Goal: Check status: Check status

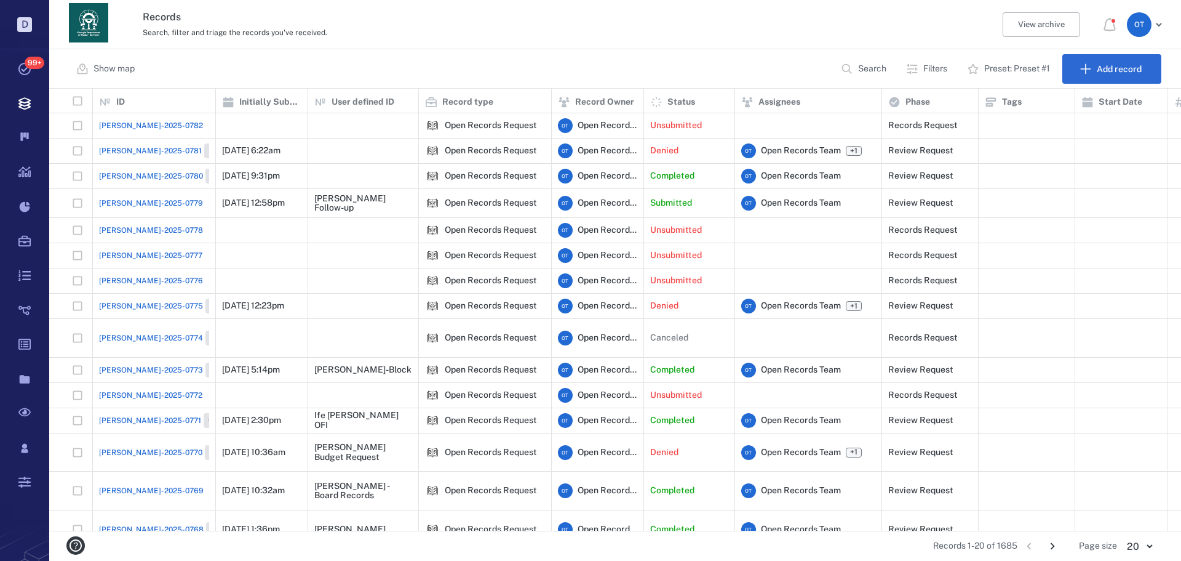
click at [121, 130] on span "[PERSON_NAME]-2025-0782" at bounding box center [151, 125] width 104 height 11
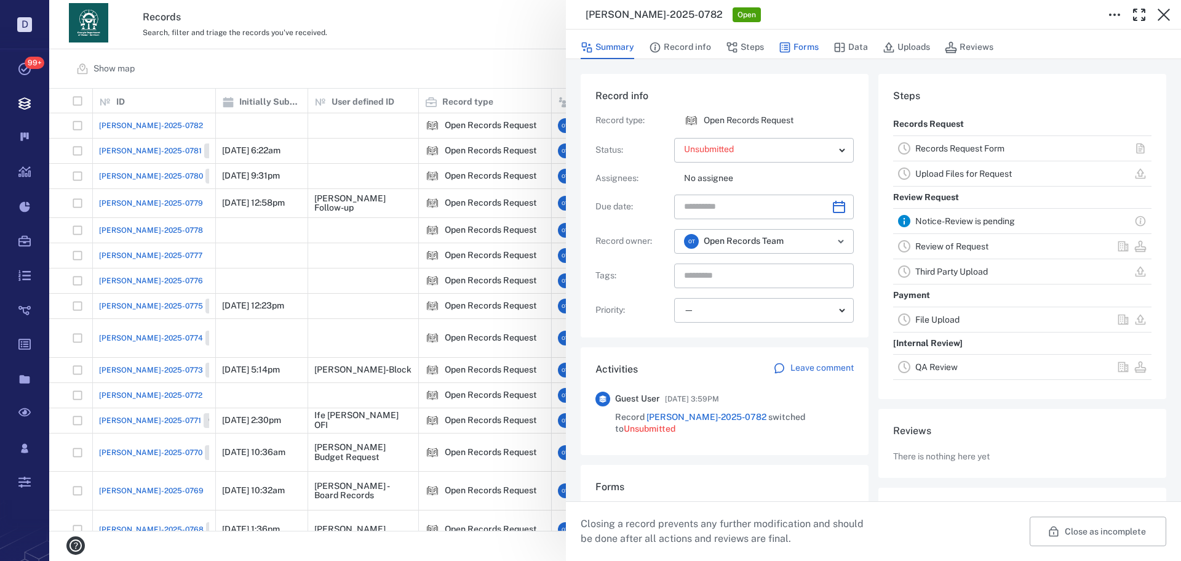
click at [789, 58] on button "Forms" at bounding box center [799, 47] width 40 height 23
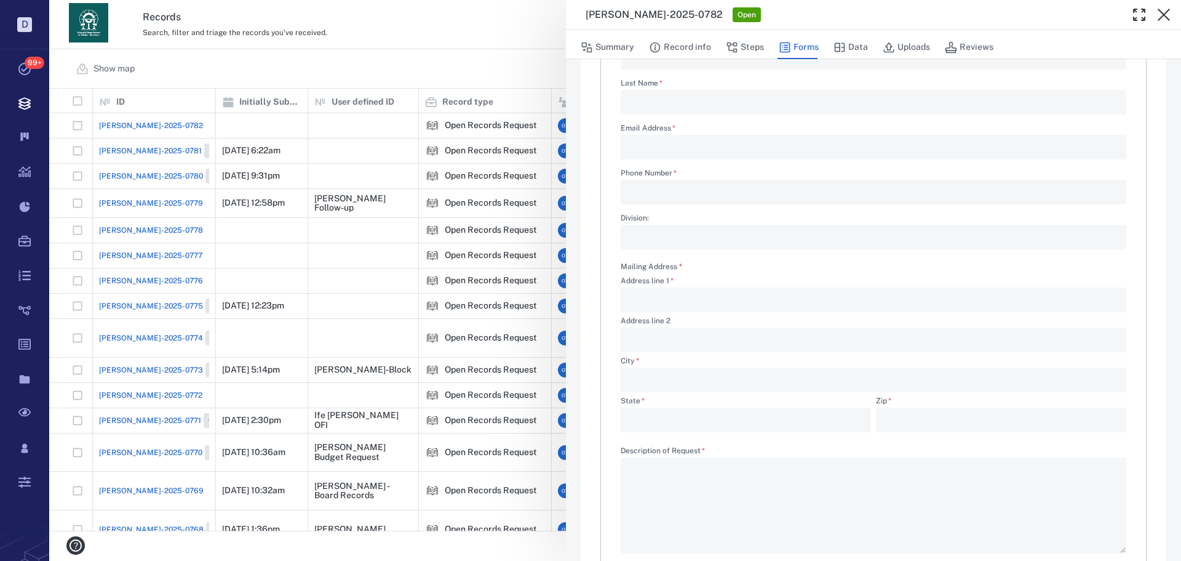
scroll to position [297, 0]
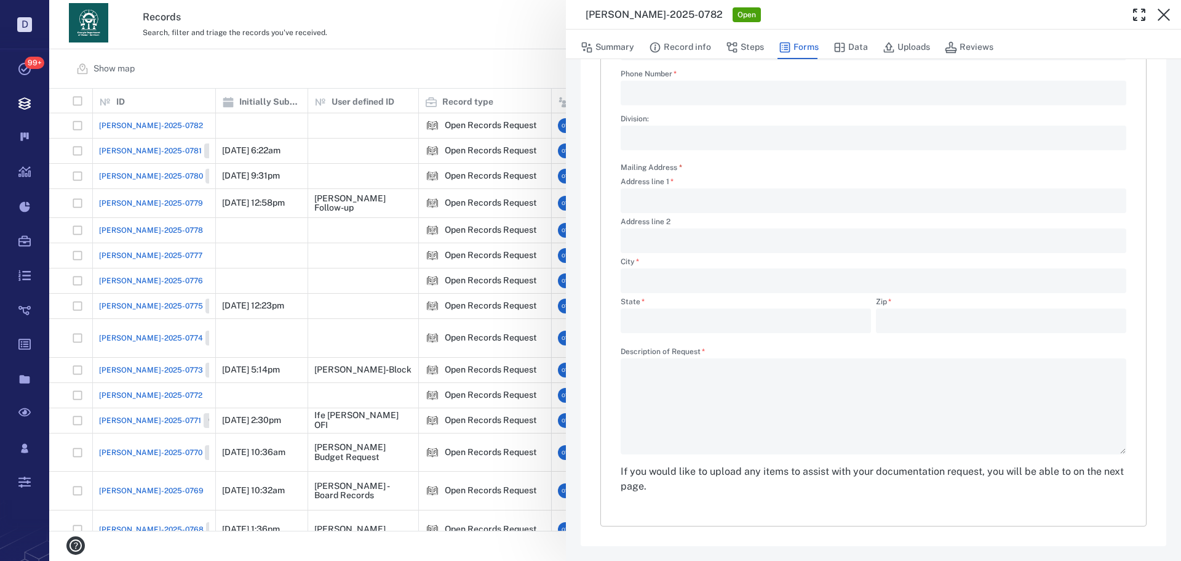
click at [404, 82] on div "[PERSON_NAME]-2025-0782 Open Summary Record info Steps Forms Data Uploads Revie…" at bounding box center [615, 280] width 1132 height 561
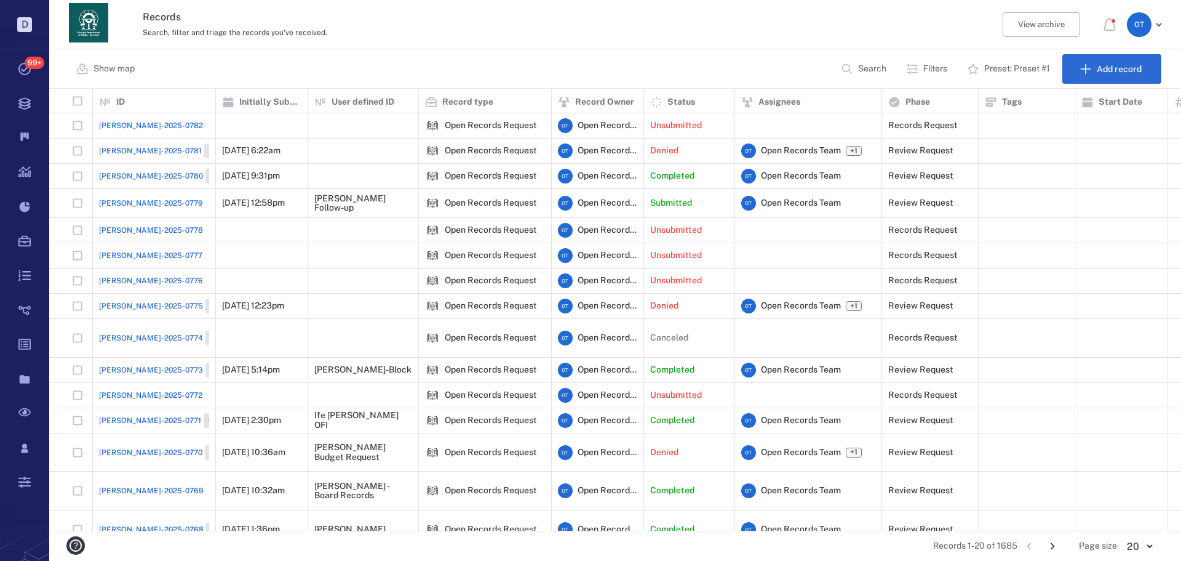
click at [860, 50] on div "Show map Search Filters Preset: Preset #1 Add record" at bounding box center [615, 68] width 1132 height 39
click at [861, 54] on div "Show map Search Filters Preset: Preset #1 Add record" at bounding box center [615, 68] width 1132 height 39
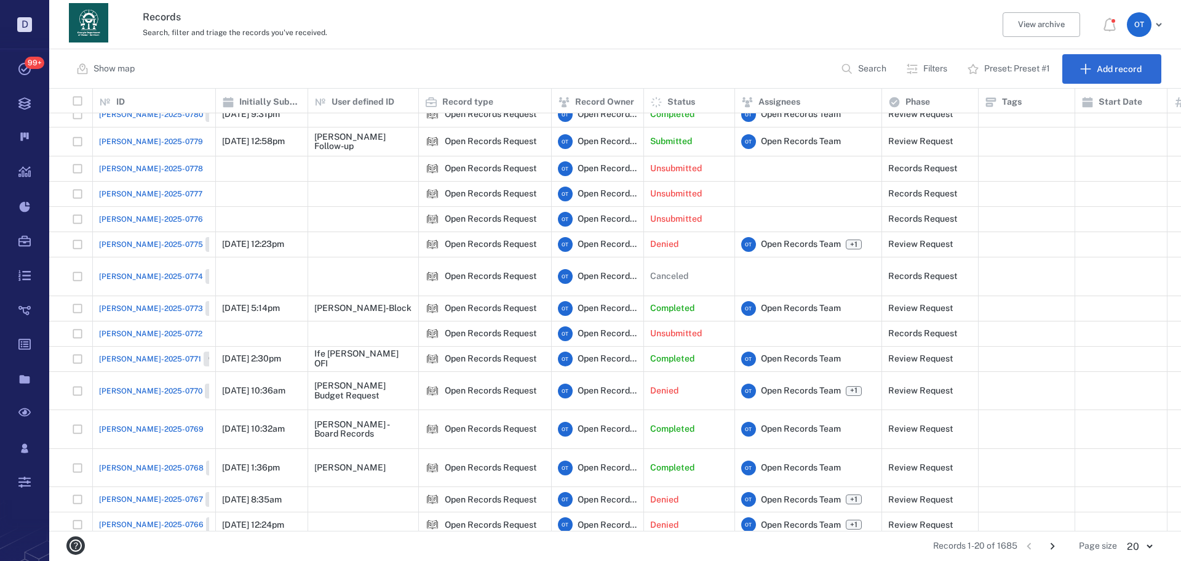
click at [847, 78] on button "Search" at bounding box center [865, 69] width 63 height 30
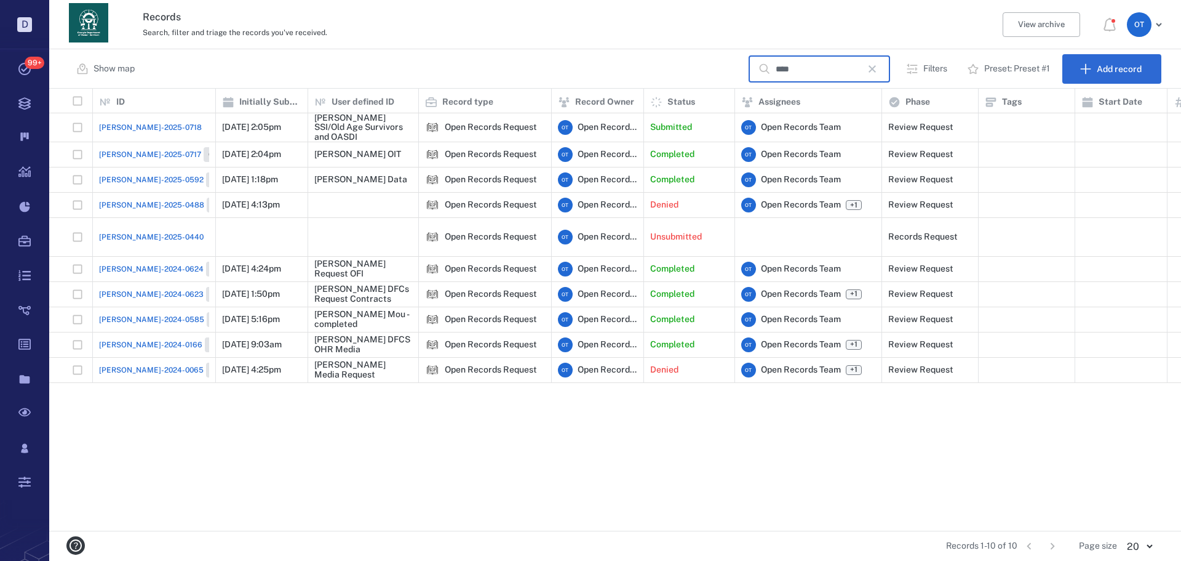
scroll to position [0, 0]
type input "****"
click at [146, 127] on span "[PERSON_NAME]-2025-0718" at bounding box center [150, 127] width 103 height 11
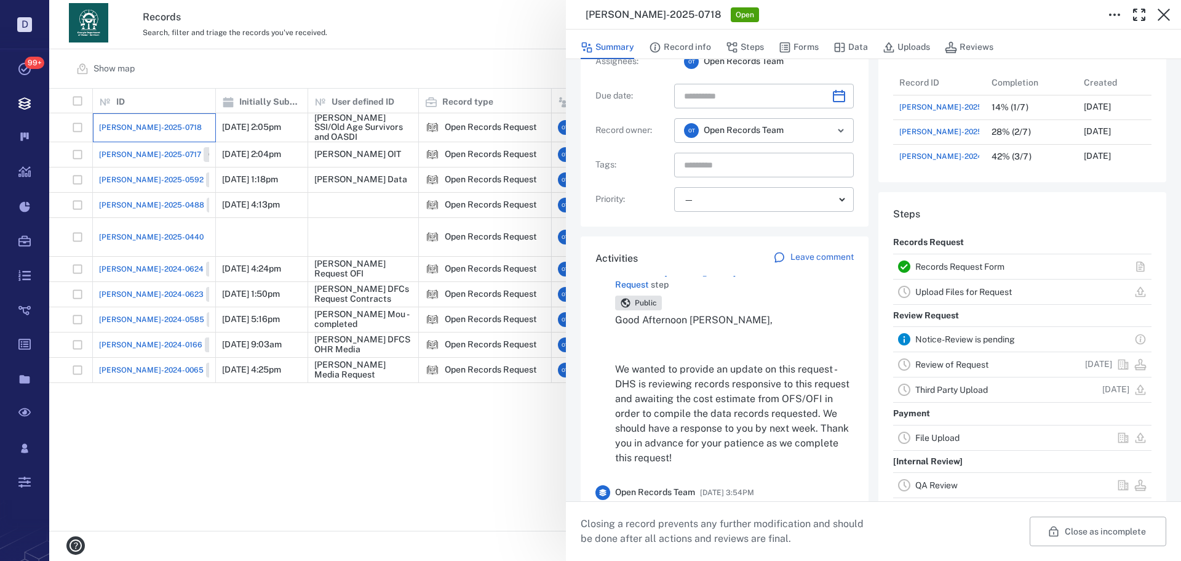
scroll to position [62, 0]
